Goal: Task Accomplishment & Management: Complete application form

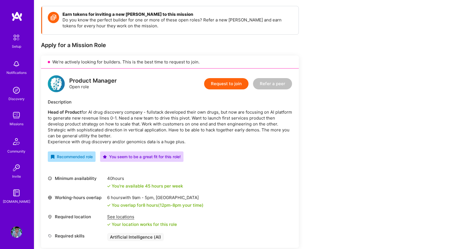
scroll to position [82, 0]
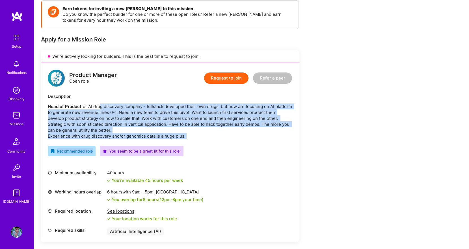
drag, startPoint x: 124, startPoint y: 112, endPoint x: 226, endPoint y: 142, distance: 106.7
click at [227, 144] on div "Product Manager Open role Request to join Refer a peer Description Head of Prod…" at bounding box center [170, 153] width 258 height 180
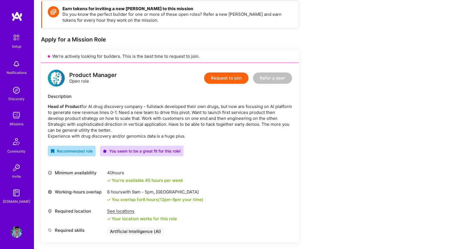
click at [242, 144] on div "Product Manager Open role Request to join Refer a peer Description Head of Prod…" at bounding box center [170, 153] width 258 height 180
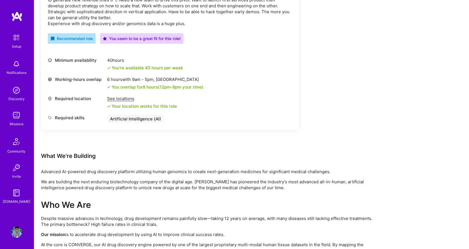
scroll to position [246, 0]
